Goal: Check status: Check status

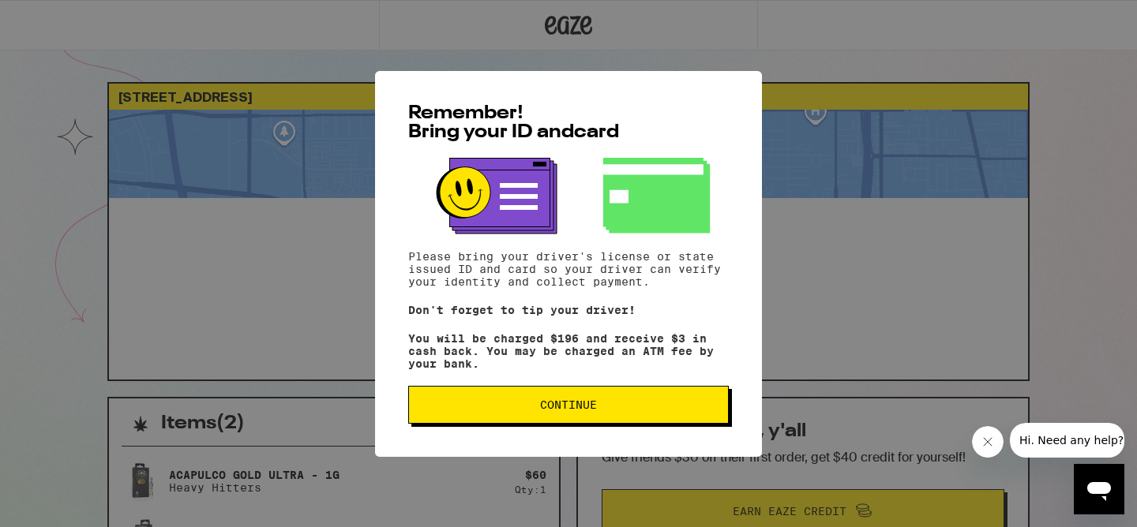
click at [448, 411] on span "Continue" at bounding box center [569, 405] width 294 height 11
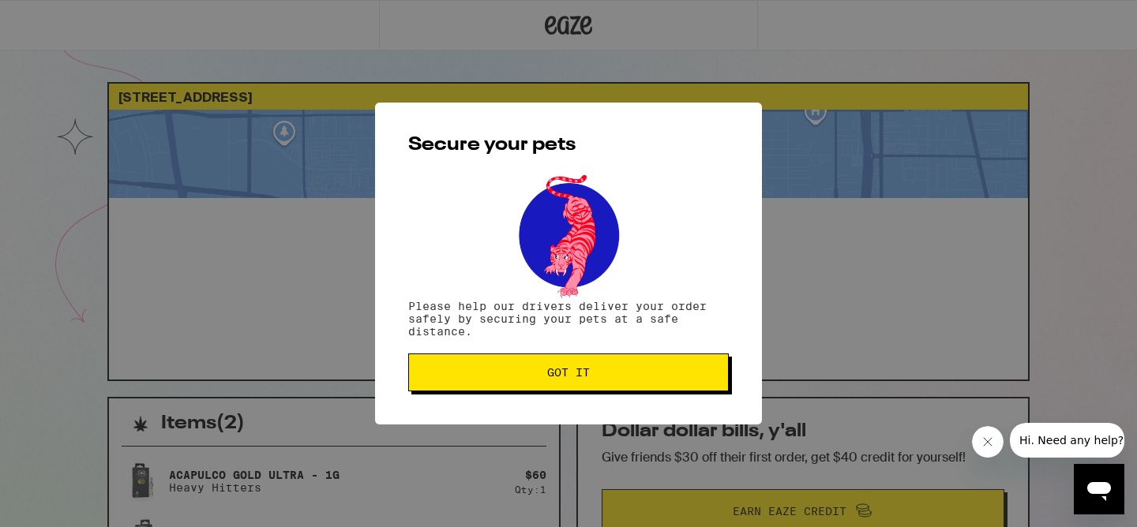
click at [464, 377] on span "Got it" at bounding box center [569, 372] width 294 height 11
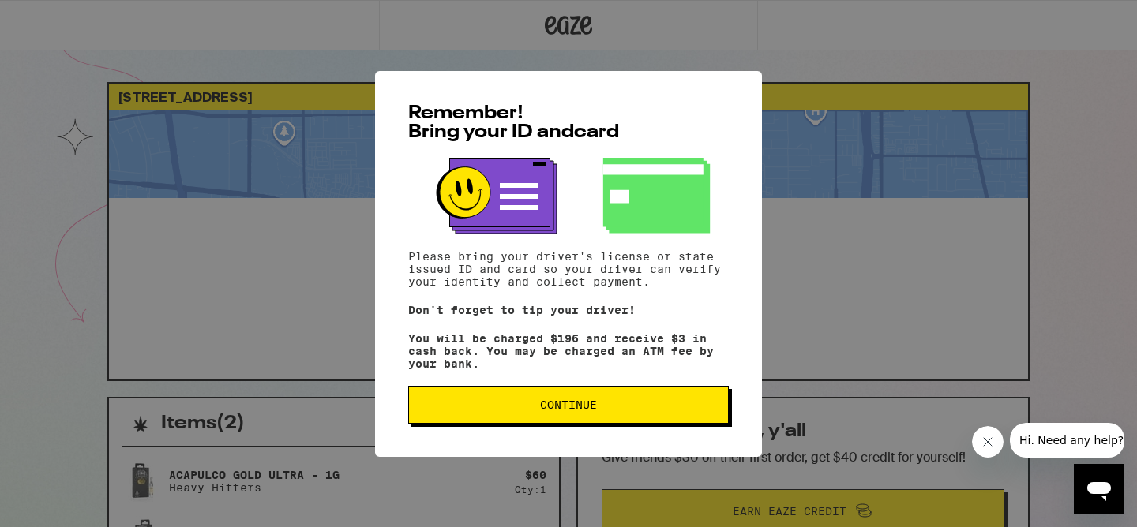
click at [573, 418] on button "Continue" at bounding box center [568, 405] width 321 height 38
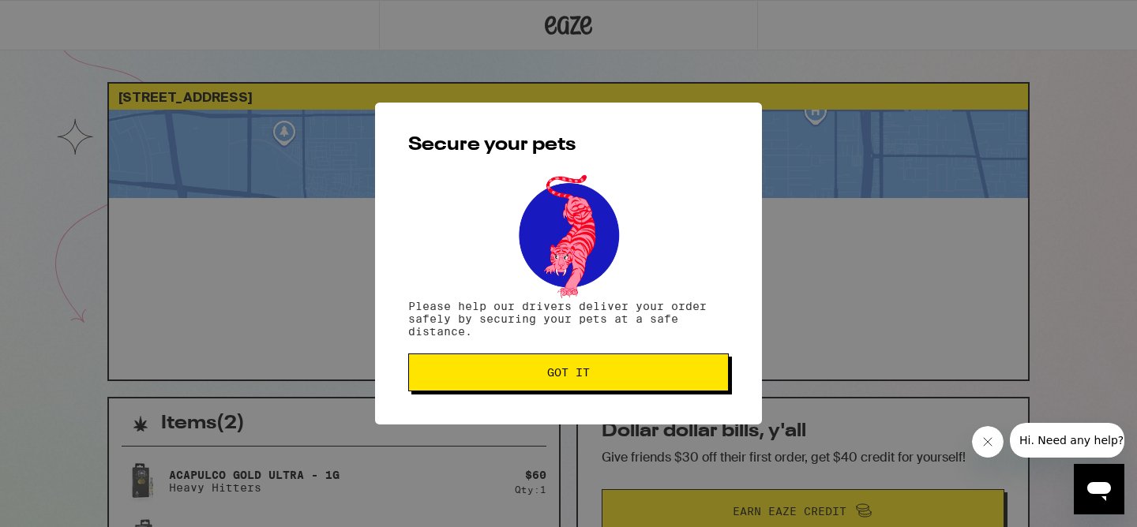
click at [568, 373] on span "Got it" at bounding box center [568, 372] width 43 height 11
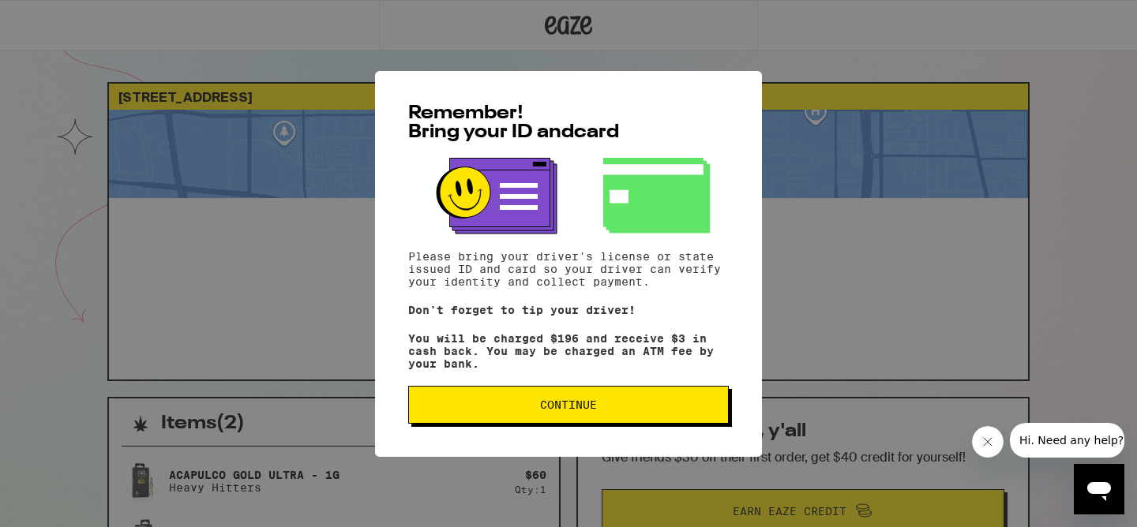
click at [534, 411] on span "Continue" at bounding box center [569, 405] width 294 height 11
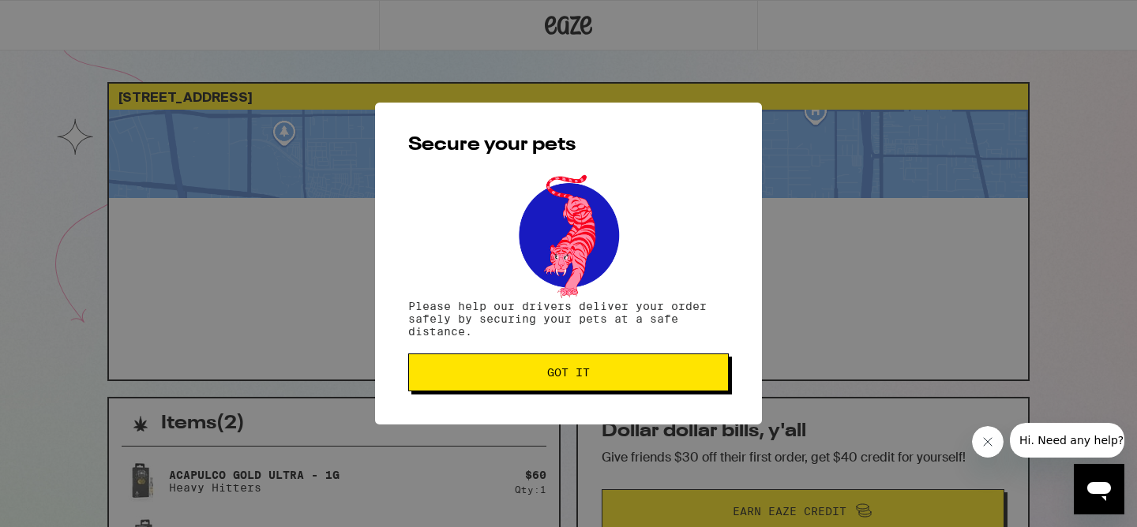
click at [552, 378] on span "Got it" at bounding box center [568, 372] width 43 height 11
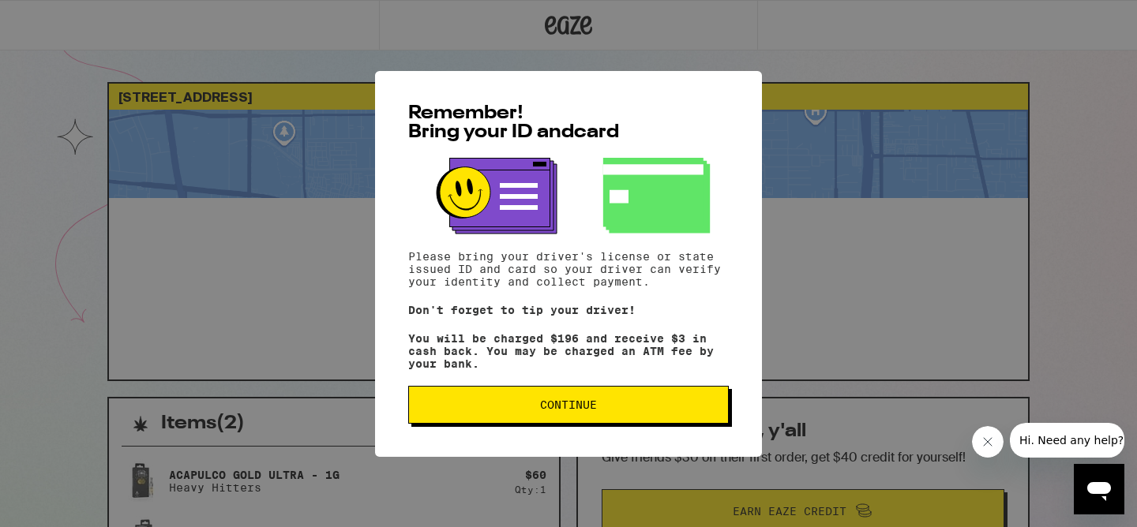
click at [670, 411] on span "Continue" at bounding box center [569, 405] width 294 height 11
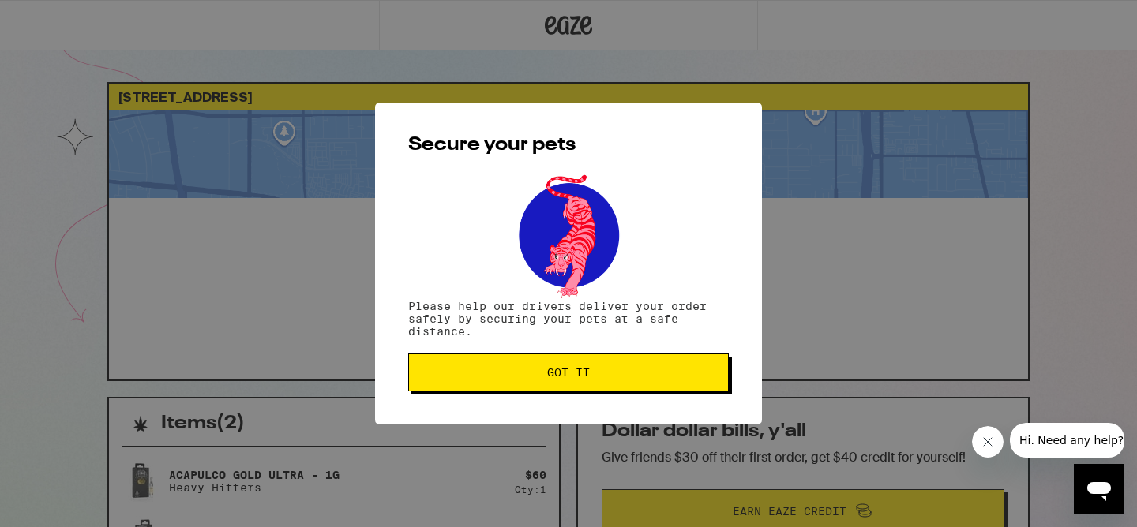
click at [684, 384] on button "Got it" at bounding box center [568, 373] width 321 height 38
